Goal: Task Accomplishment & Management: Manage account settings

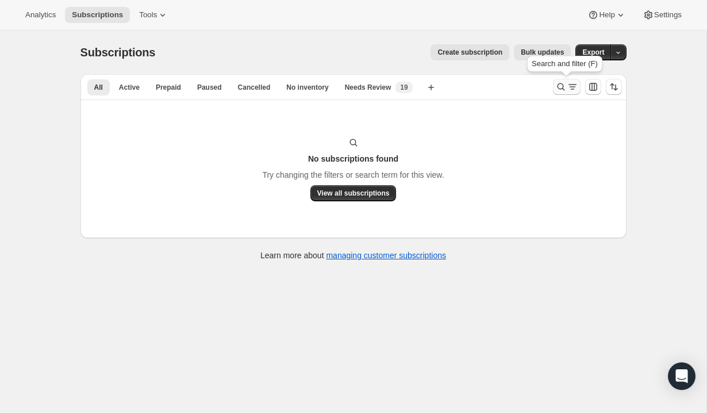
click at [567, 86] on icon "Search and filter results" at bounding box center [572, 86] width 11 height 11
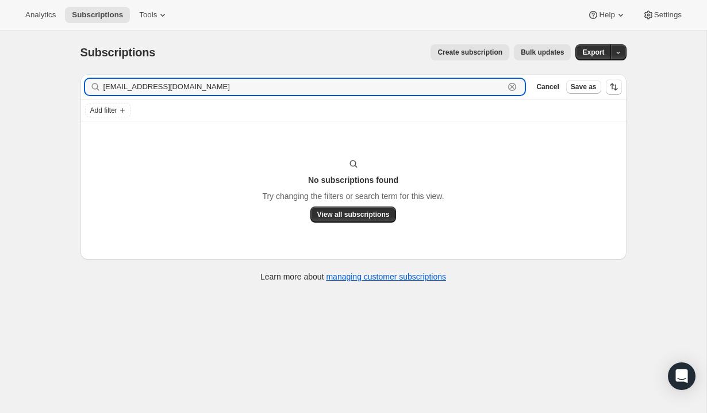
click at [513, 87] on icon "button" at bounding box center [511, 86] width 11 height 11
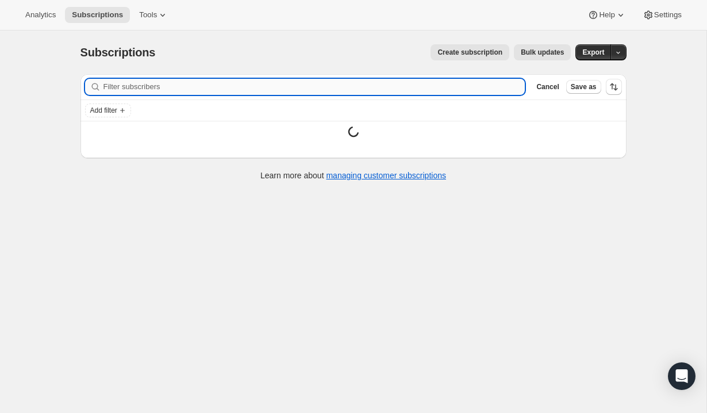
paste input "[EMAIL_ADDRESS][DOMAIN_NAME]"
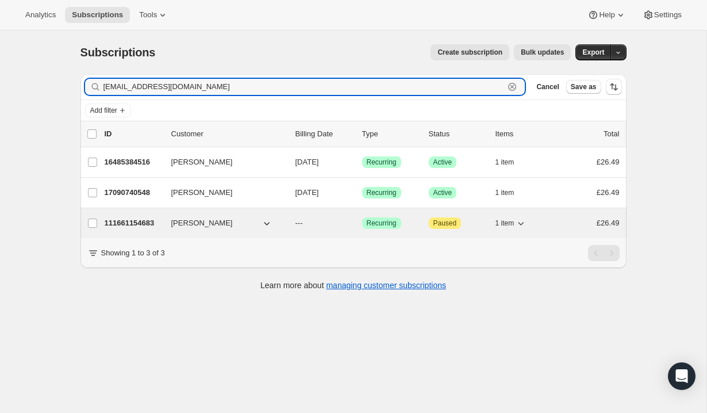
type input "[EMAIL_ADDRESS][DOMAIN_NAME]"
click at [540, 230] on div "1 item" at bounding box center [523, 223] width 57 height 16
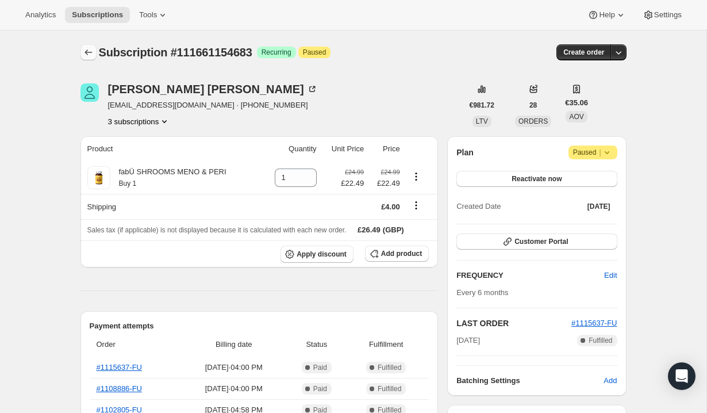
click at [90, 54] on icon "Subscriptions" at bounding box center [88, 52] width 11 height 11
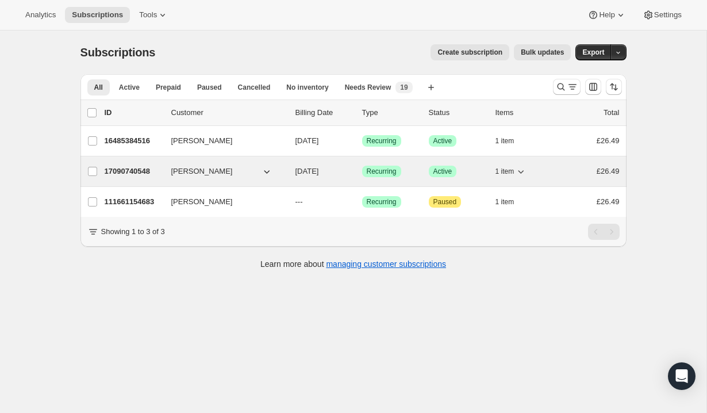
click at [560, 171] on div "17090740548 [PERSON_NAME] [DATE] Success Recurring Success Active 1 item £26.49" at bounding box center [362, 171] width 515 height 16
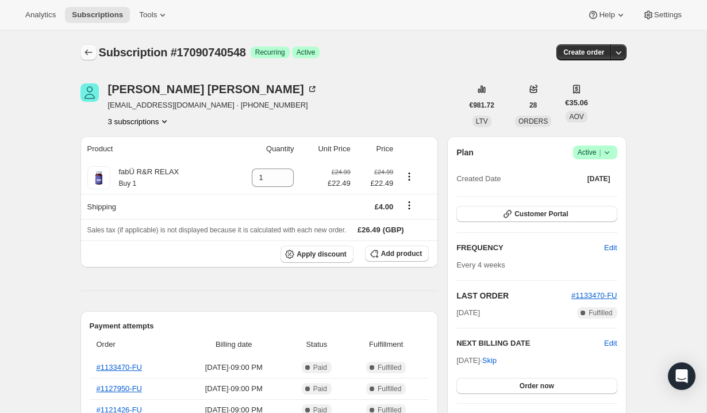
click at [90, 52] on icon "Subscriptions" at bounding box center [87, 52] width 7 height 6
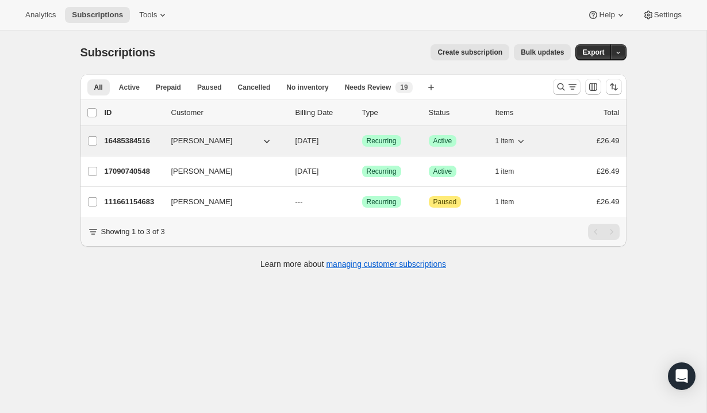
click at [549, 139] on div "1 item" at bounding box center [523, 141] width 57 height 16
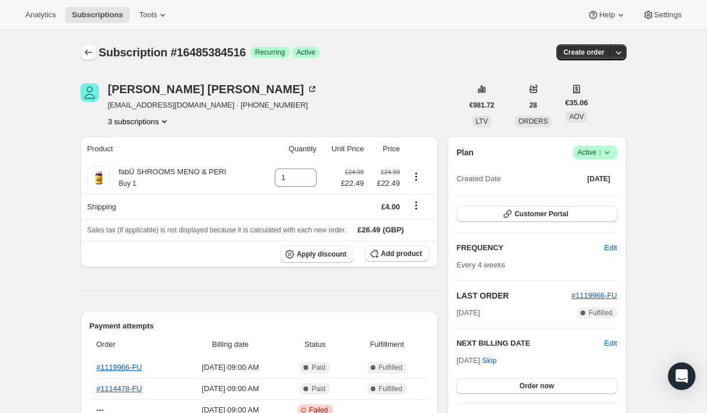
click at [86, 55] on icon "Subscriptions" at bounding box center [88, 52] width 11 height 11
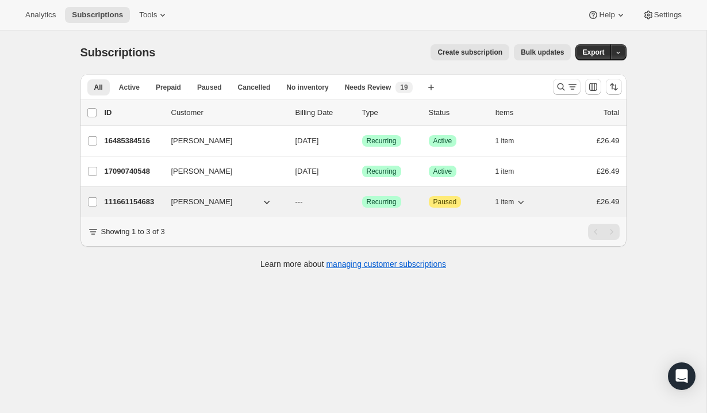
click at [557, 198] on div "111661154683 [PERSON_NAME] --- Success Recurring Attention Paused 1 item £26.49" at bounding box center [362, 202] width 515 height 16
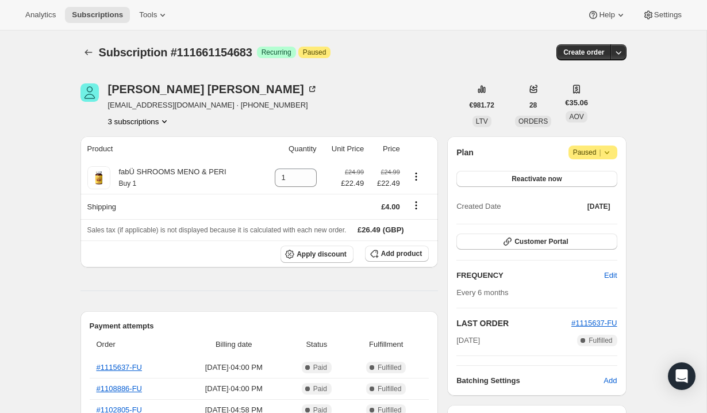
click at [615, 147] on span "Attention Paused |" at bounding box center [592, 152] width 49 height 14
click at [601, 176] on span "Cancel subscription" at bounding box center [589, 175] width 65 height 9
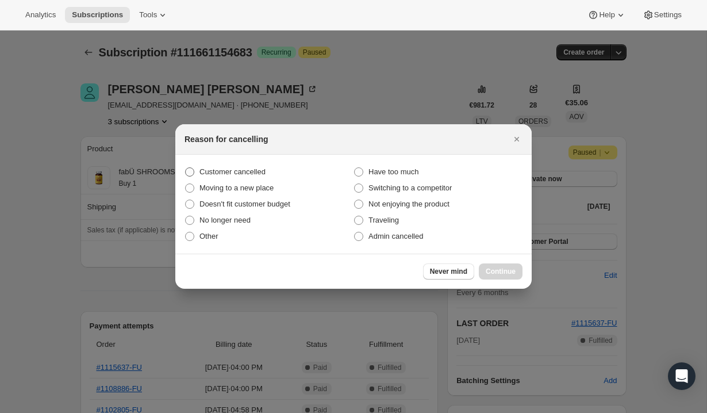
click at [234, 172] on span "Customer cancelled" at bounding box center [232, 171] width 66 height 9
click at [186, 168] on input "Customer cancelled" at bounding box center [185, 167] width 1 height 1
radio input "true"
click at [509, 275] on span "Continue" at bounding box center [501, 271] width 30 height 9
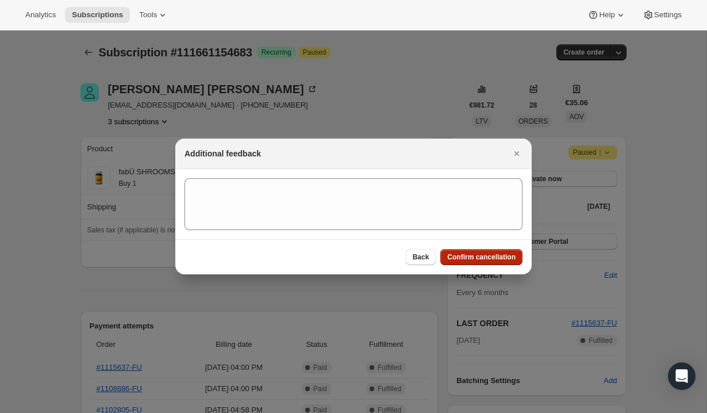
click at [482, 254] on span "Confirm cancellation" at bounding box center [481, 256] width 68 height 9
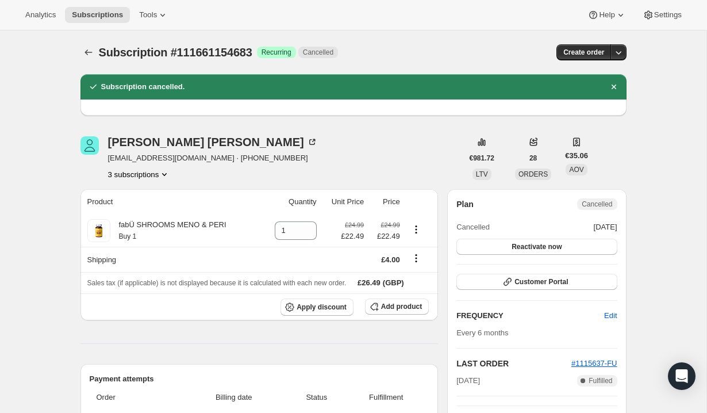
click at [97, 49] on div at bounding box center [89, 52] width 18 height 16
click at [86, 56] on icon "Subscriptions" at bounding box center [88, 52] width 11 height 11
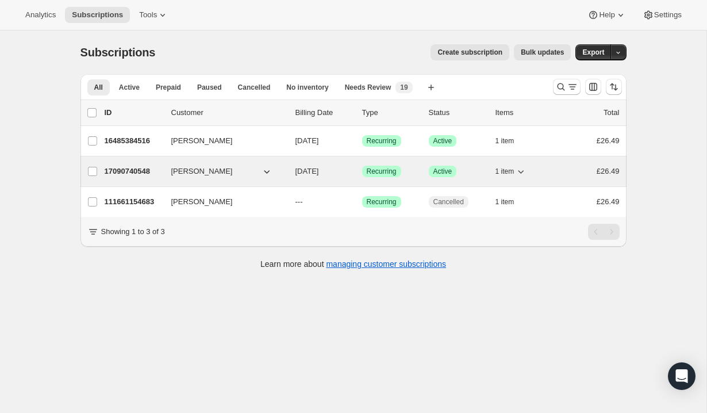
click at [568, 167] on div "£26.49" at bounding box center [590, 171] width 57 height 11
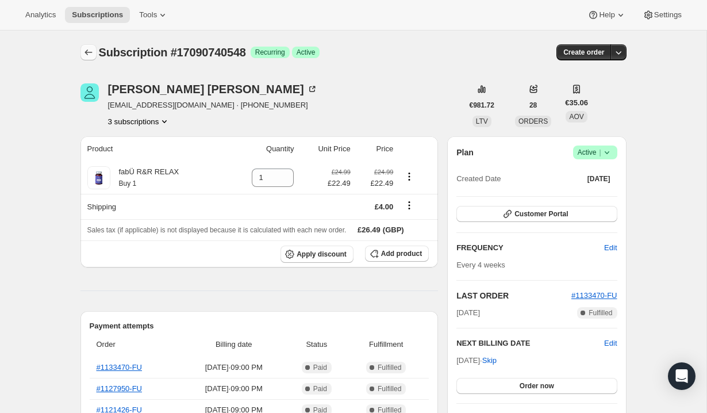
click at [90, 52] on icon "Subscriptions" at bounding box center [88, 52] width 11 height 11
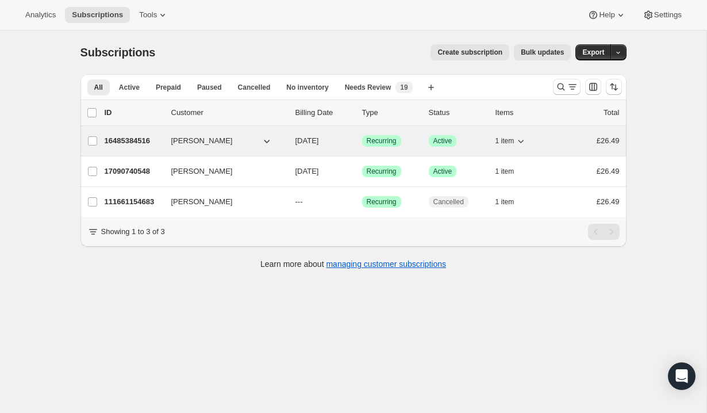
click at [566, 142] on div "£26.49" at bounding box center [590, 140] width 57 height 11
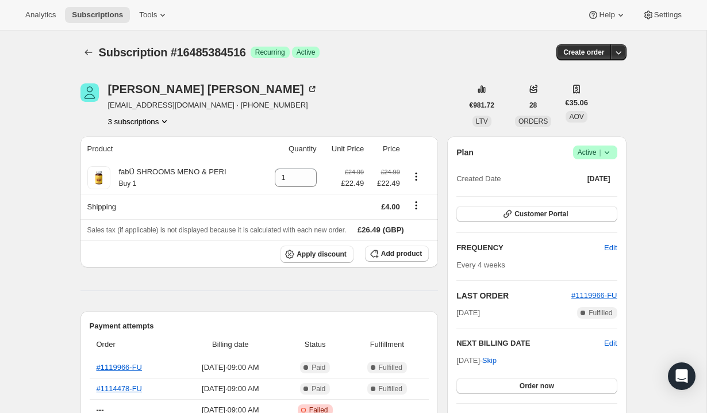
click at [607, 149] on icon at bounding box center [606, 152] width 11 height 11
click at [593, 192] on span "Cancel subscription" at bounding box center [591, 194] width 65 height 9
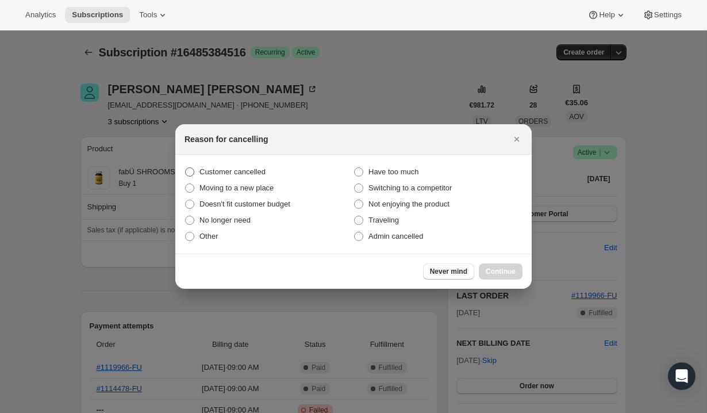
click at [253, 170] on span "Customer cancelled" at bounding box center [232, 171] width 66 height 9
click at [186, 168] on input "Customer cancelled" at bounding box center [185, 167] width 1 height 1
radio input "true"
click at [514, 275] on span "Continue" at bounding box center [501, 271] width 30 height 9
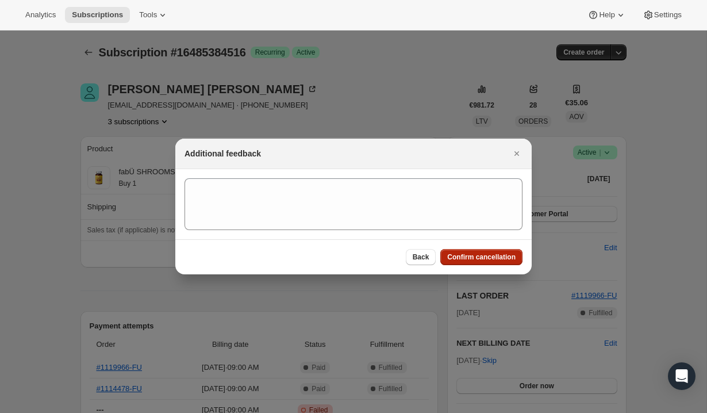
click at [495, 259] on span "Confirm cancellation" at bounding box center [481, 256] width 68 height 9
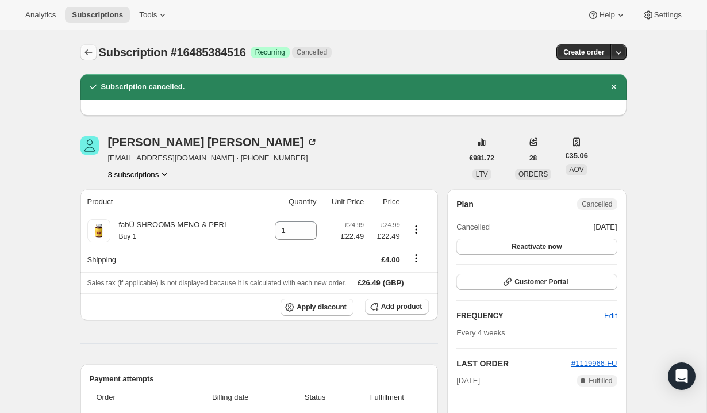
click at [91, 53] on icon "Subscriptions" at bounding box center [88, 52] width 11 height 11
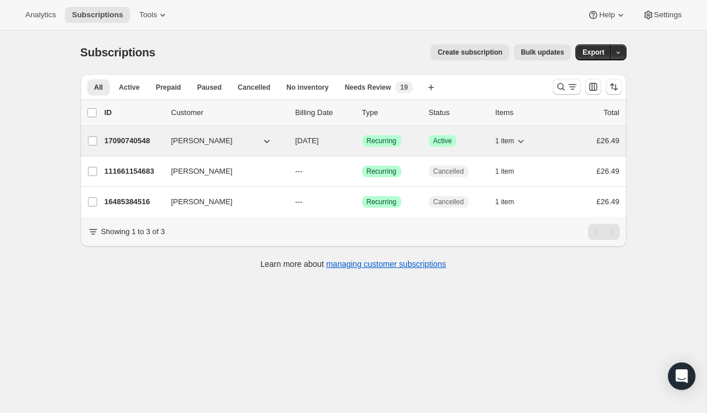
click at [575, 133] on div "17090740548 [PERSON_NAME] [DATE] Success Recurring Success Active 1 item £26.49" at bounding box center [362, 141] width 515 height 16
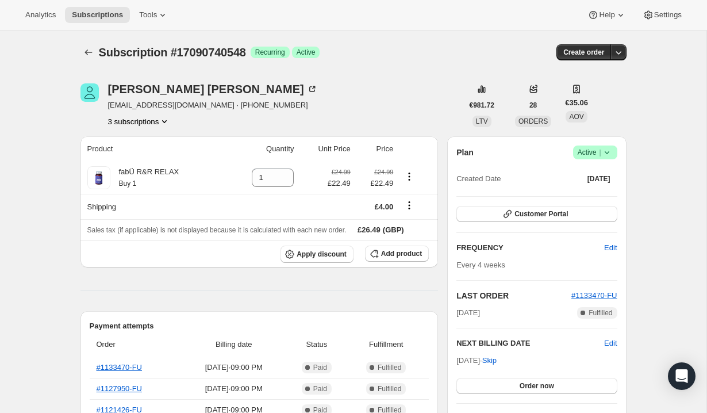
click at [612, 148] on icon at bounding box center [606, 152] width 11 height 11
click at [602, 173] on span "Pause subscription" at bounding box center [590, 175] width 63 height 9
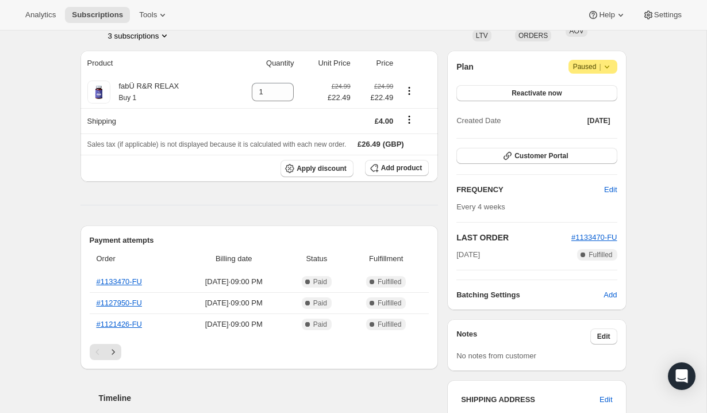
scroll to position [133, 0]
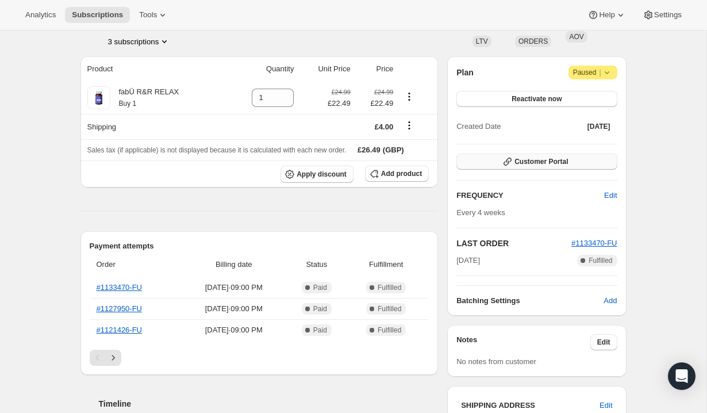
click at [534, 156] on button "Customer Portal" at bounding box center [536, 161] width 160 height 16
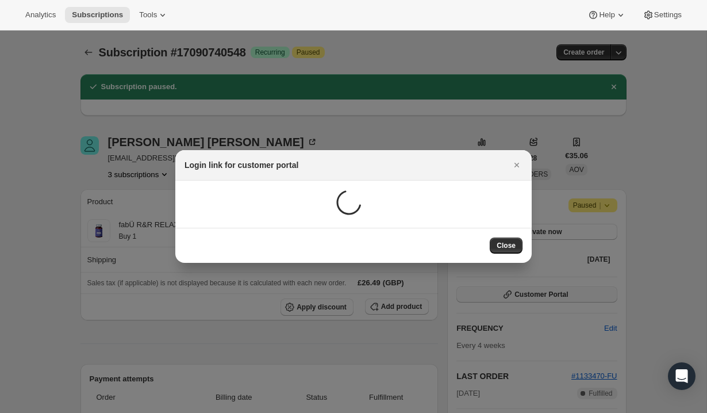
scroll to position [0, 0]
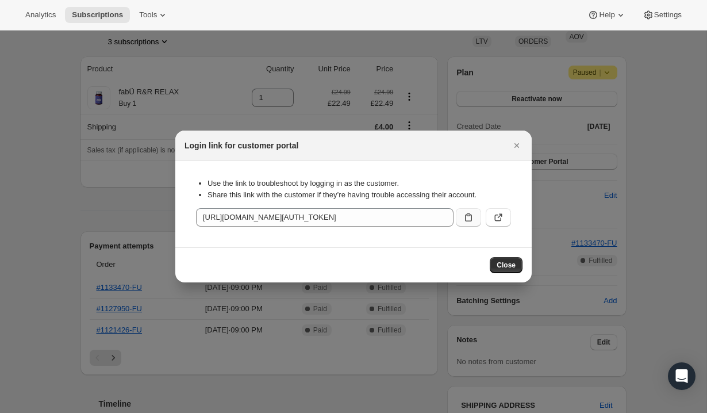
click at [468, 221] on icon ":r1be:" at bounding box center [468, 217] width 7 height 8
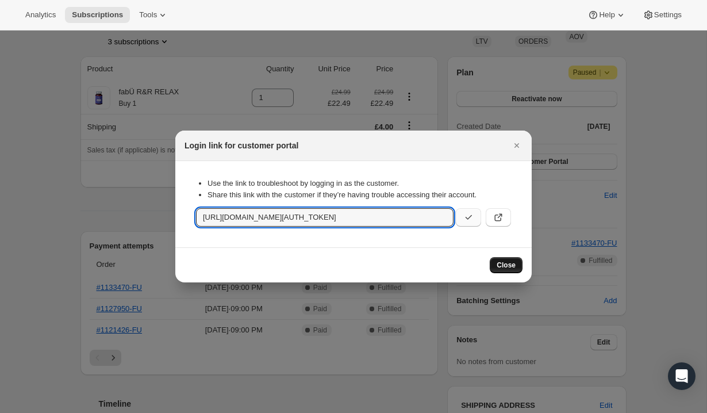
click at [508, 267] on span "Close" at bounding box center [506, 264] width 19 height 9
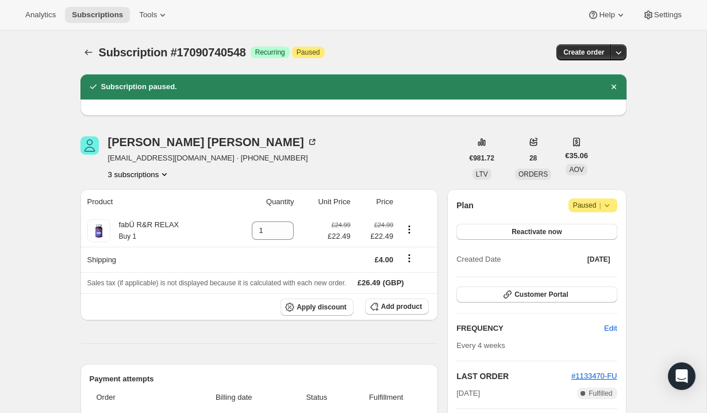
scroll to position [133, 0]
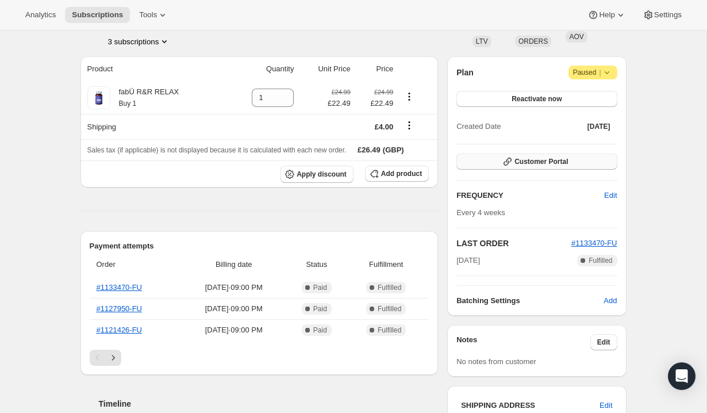
click at [521, 161] on span "Customer Portal" at bounding box center [540, 161] width 53 height 9
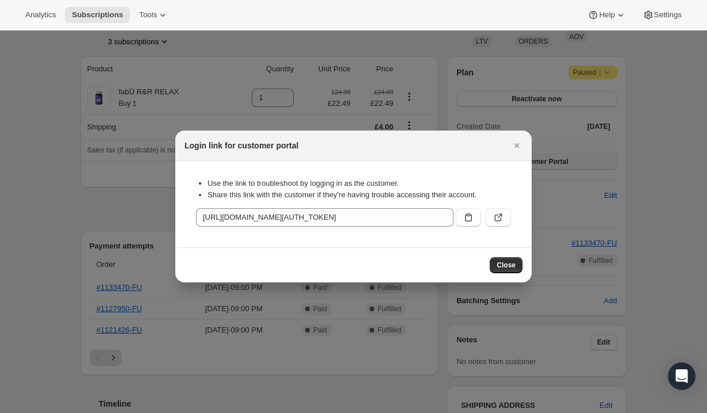
scroll to position [0, 0]
click at [470, 220] on icon ":r1be:" at bounding box center [468, 217] width 11 height 11
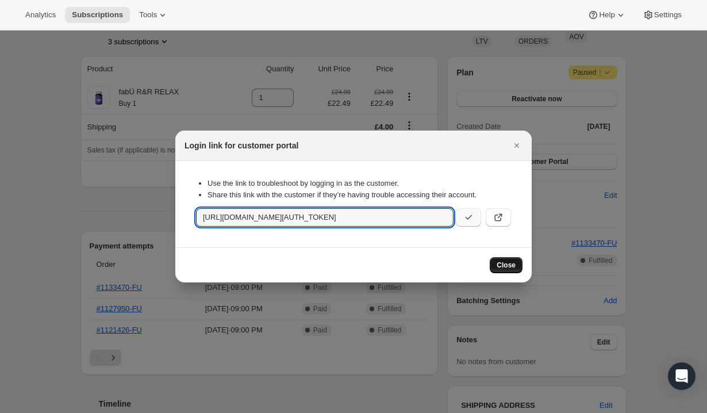
click at [505, 264] on span "Close" at bounding box center [506, 264] width 19 height 9
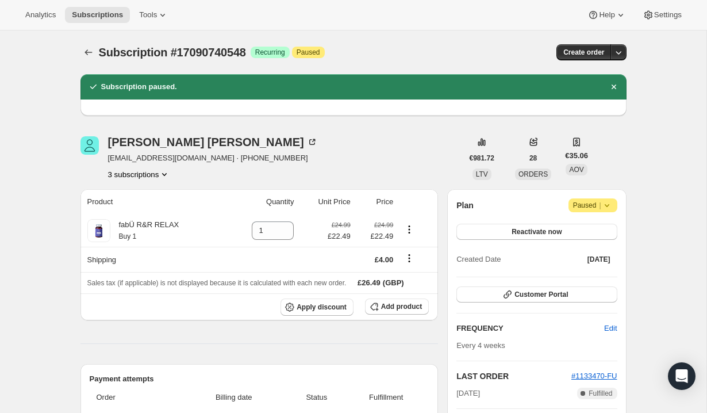
scroll to position [133, 0]
